Goal: Task Accomplishment & Management: Manage account settings

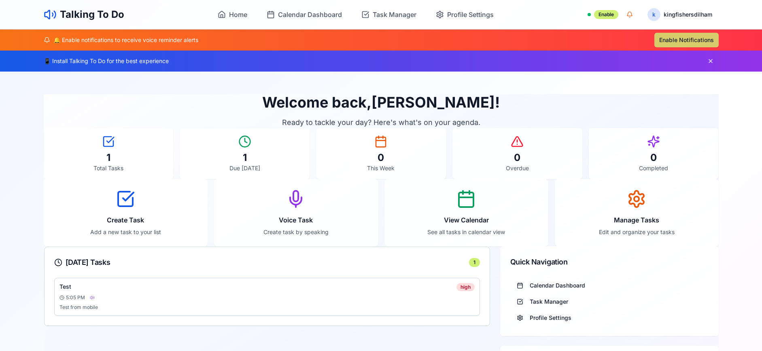
click at [702, 38] on button "Enable Notifications" at bounding box center [686, 40] width 64 height 15
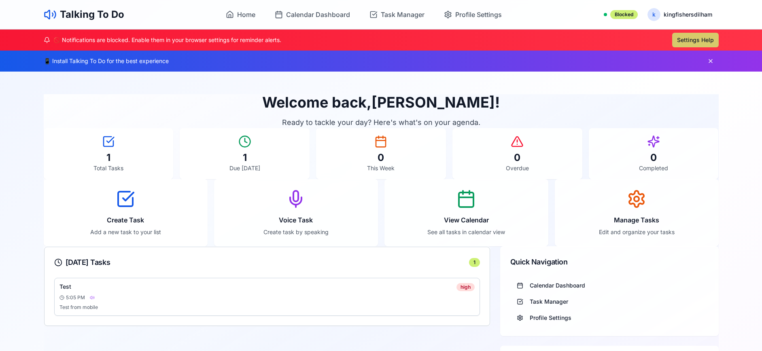
click at [683, 41] on button "Settings Help" at bounding box center [695, 40] width 47 height 15
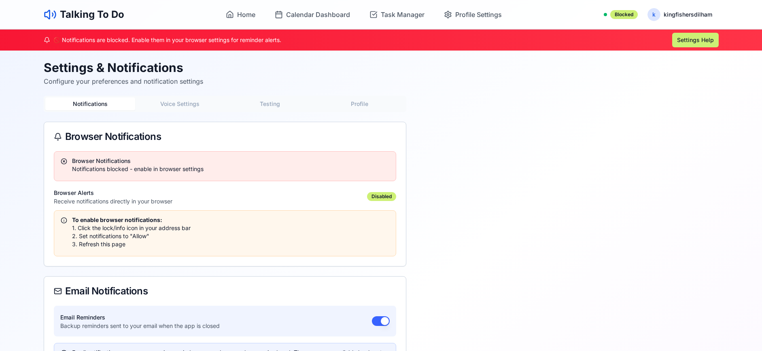
drag, startPoint x: 496, startPoint y: 125, endPoint x: 482, endPoint y: 114, distance: 18.5
click at [495, 125] on main "Settings & Notifications Configure your preferences and notification settings N…" at bounding box center [381, 283] width 688 height 464
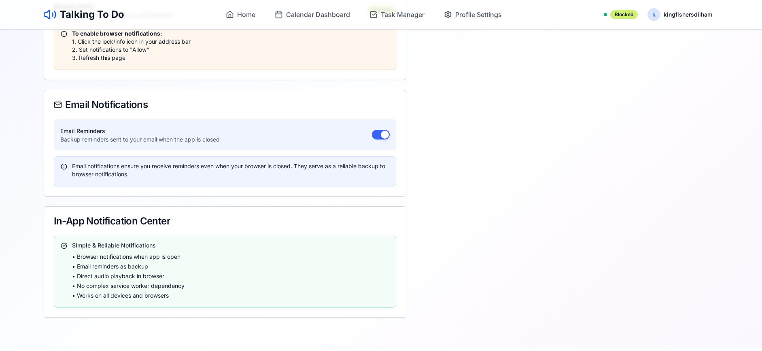
scroll to position [40, 0]
